Goal: Task Accomplishment & Management: Complete application form

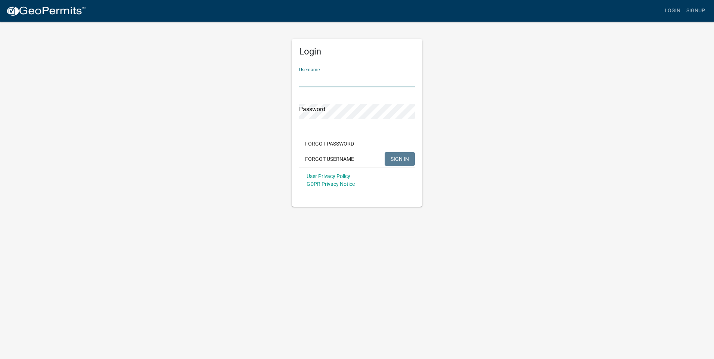
click at [334, 77] on input "Username" at bounding box center [357, 79] width 116 height 15
type input "nankab2007"
click at [385, 152] on button "SIGN IN" at bounding box center [400, 158] width 30 height 13
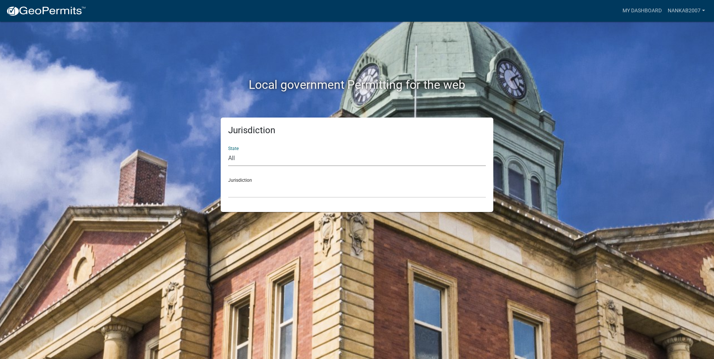
click at [302, 160] on select "All [US_STATE] [US_STATE] [US_STATE] [US_STATE] [US_STATE] [US_STATE] [US_STATE…" at bounding box center [357, 158] width 258 height 15
select select "[US_STATE]"
click at [228, 151] on select "All [US_STATE] [US_STATE] [US_STATE] [US_STATE] [US_STATE] [US_STATE] [US_STATE…" at bounding box center [357, 158] width 258 height 15
click at [286, 186] on select "[GEOGRAPHIC_DATA], [US_STATE] [GEOGRAPHIC_DATA], [US_STATE] [GEOGRAPHIC_DATA], …" at bounding box center [357, 190] width 258 height 15
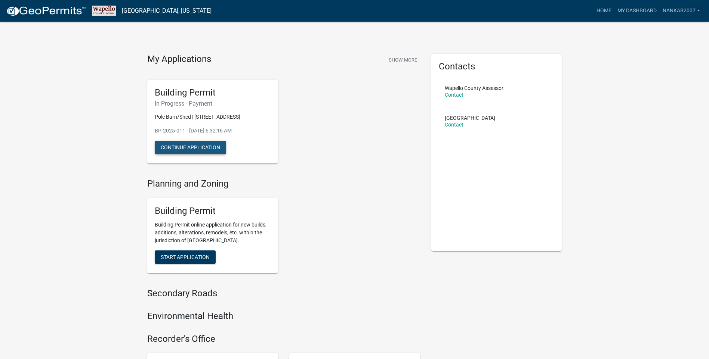
click at [200, 148] on button "Continue Application" at bounding box center [190, 147] width 71 height 13
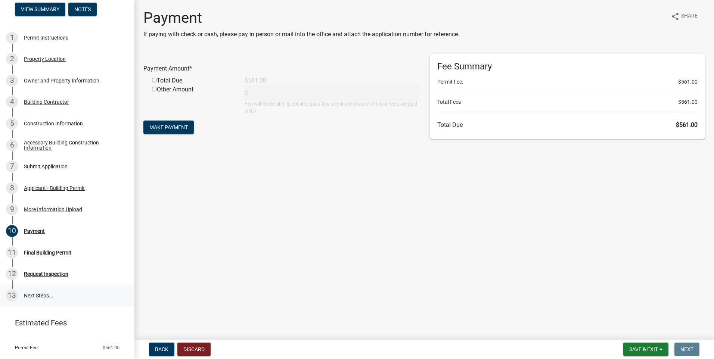
scroll to position [75, 0]
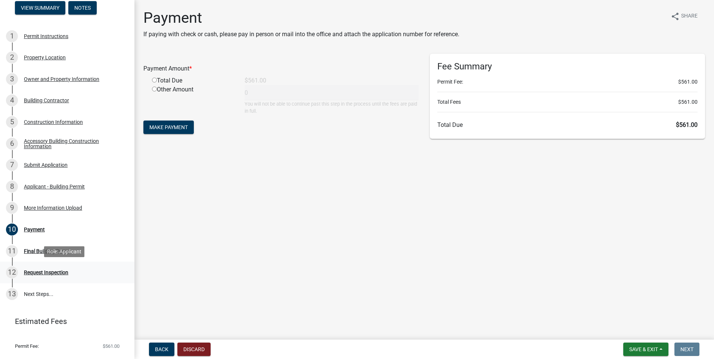
click at [44, 272] on div "Request Inspection" at bounding box center [46, 272] width 44 height 5
click at [27, 250] on div "Final Building Permit" at bounding box center [47, 251] width 47 height 5
click at [43, 206] on div "More Information Upload" at bounding box center [53, 208] width 58 height 5
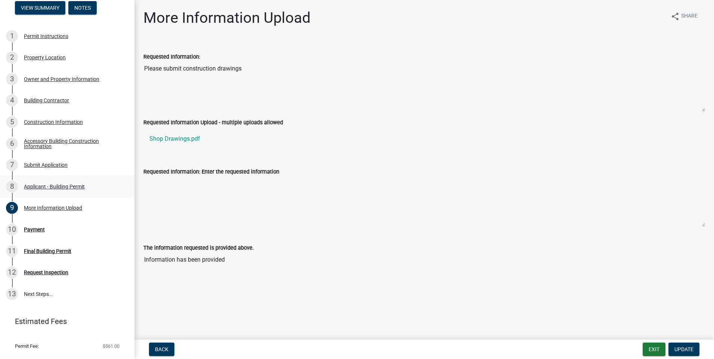
click at [30, 184] on div "Applicant - Building Permit" at bounding box center [54, 186] width 61 height 5
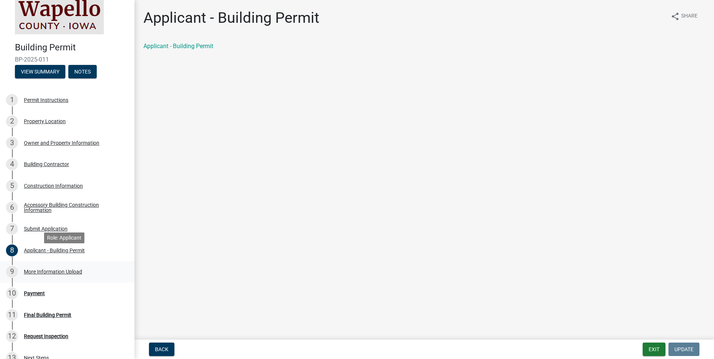
scroll to position [0, 0]
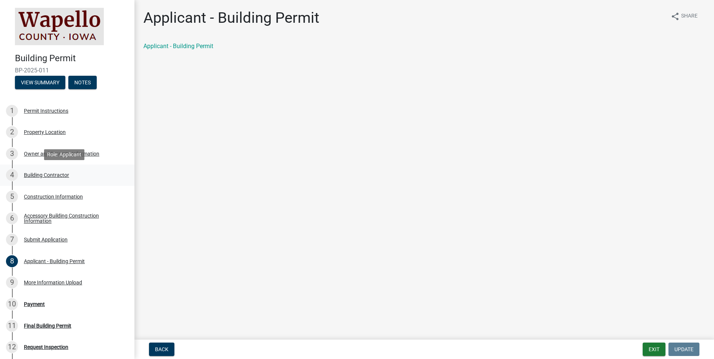
click at [46, 175] on div "Building Contractor" at bounding box center [46, 175] width 45 height 5
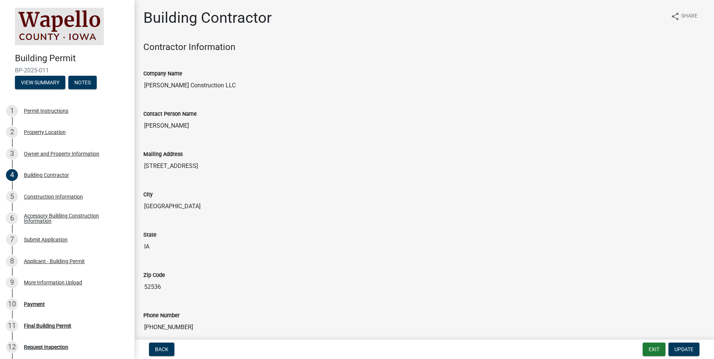
click at [177, 128] on input "[PERSON_NAME]" at bounding box center [424, 125] width 562 height 15
click at [177, 127] on input "[PERSON_NAME]" at bounding box center [424, 125] width 562 height 15
click at [177, 126] on input "[PERSON_NAME]" at bounding box center [424, 125] width 562 height 15
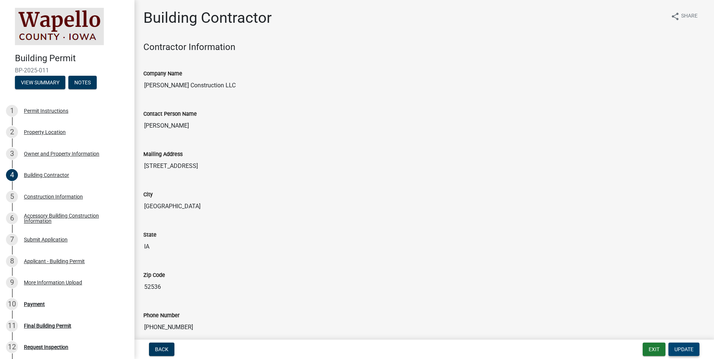
click at [686, 349] on span "Update" at bounding box center [684, 350] width 19 height 6
click at [180, 84] on input "[PERSON_NAME] Construction LLC" at bounding box center [424, 85] width 562 height 15
click at [224, 86] on input "[PERSON_NAME] Construction LLC" at bounding box center [424, 85] width 562 height 15
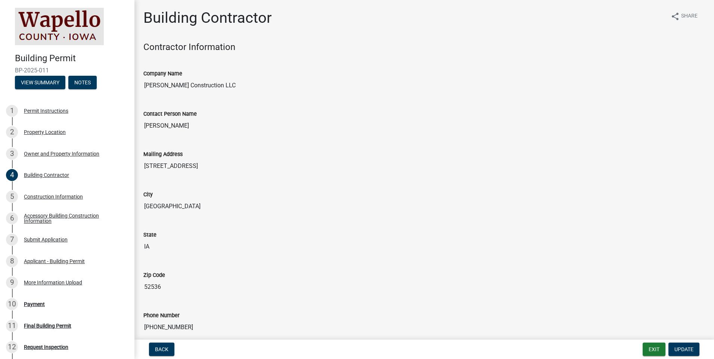
drag, startPoint x: 224, startPoint y: 86, endPoint x: 271, endPoint y: 154, distance: 82.5
click at [271, 154] on div "Mailing Address" at bounding box center [424, 154] width 562 height 9
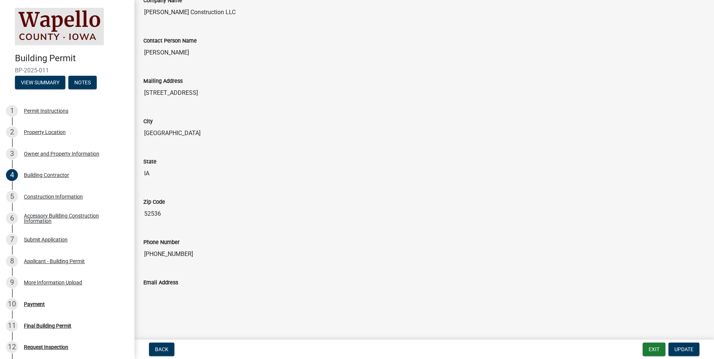
scroll to position [74, 0]
click at [62, 200] on div "Construction Information" at bounding box center [53, 196] width 59 height 5
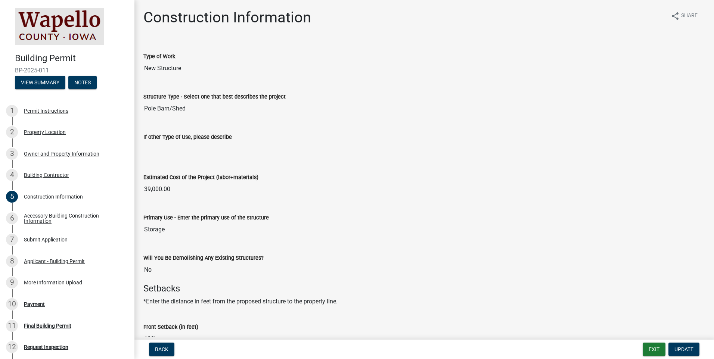
scroll to position [0, 0]
click at [47, 174] on div "Building Contractor" at bounding box center [46, 175] width 45 height 5
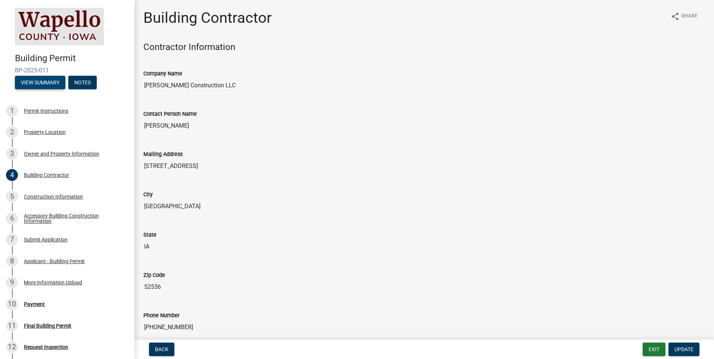
click at [49, 83] on button "View Summary" at bounding box center [40, 82] width 50 height 13
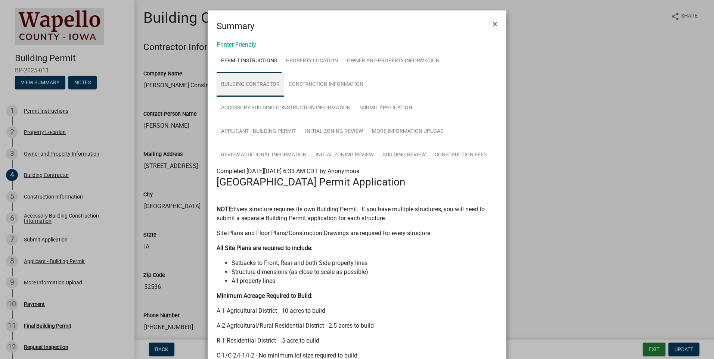
click at [250, 83] on link "Building Contractor" at bounding box center [251, 85] width 68 height 24
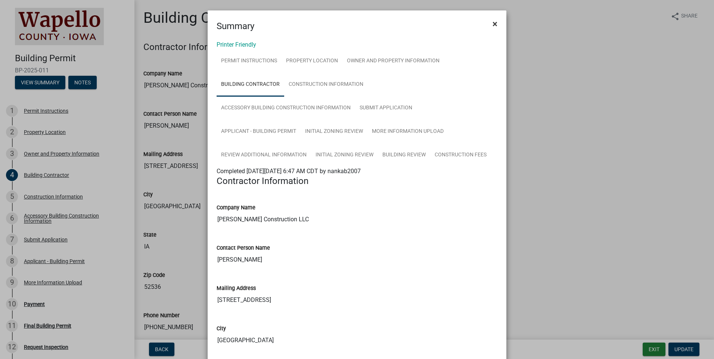
click at [493, 23] on span "×" at bounding box center [495, 24] width 5 height 10
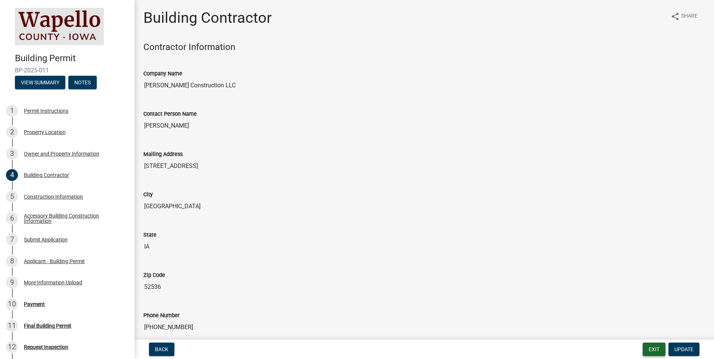
click at [650, 350] on button "Exit" at bounding box center [654, 349] width 23 height 13
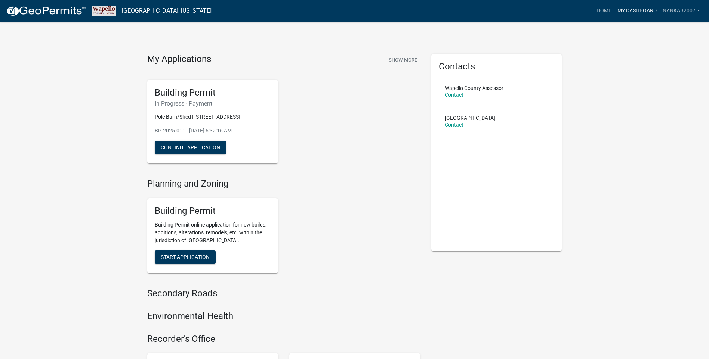
click at [637, 11] on link "My Dashboard" at bounding box center [636, 11] width 45 height 14
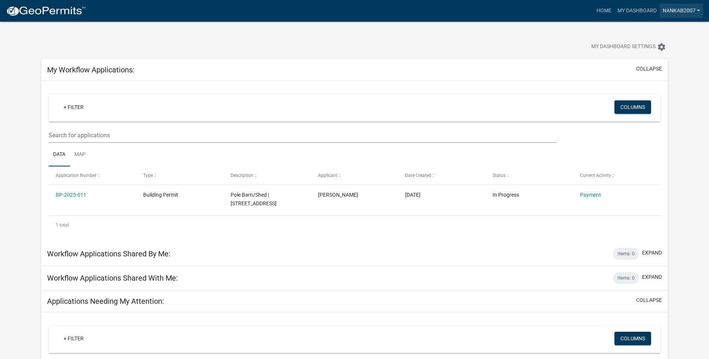
click at [694, 7] on link "nankab2007" at bounding box center [681, 11] width 43 height 14
click at [670, 55] on link "Logout" at bounding box center [673, 55] width 60 height 18
